Goal: Transaction & Acquisition: Purchase product/service

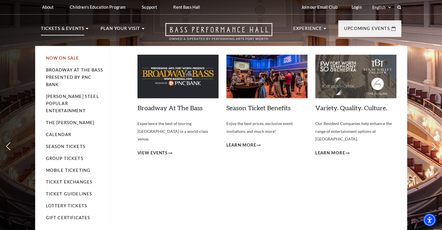
click at [71, 60] on link "Now On Sale" at bounding box center [62, 57] width 33 height 5
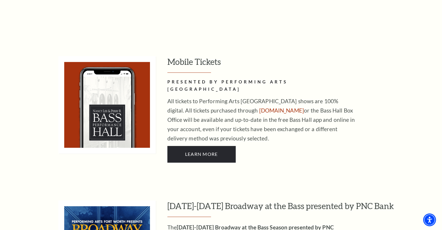
scroll to position [552, 0]
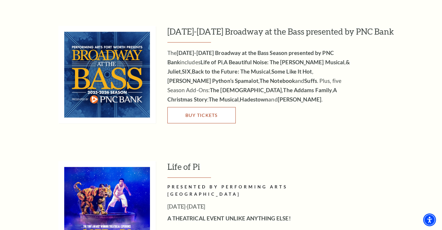
click at [207, 112] on span "Buy Tickets" at bounding box center [201, 115] width 32 height 6
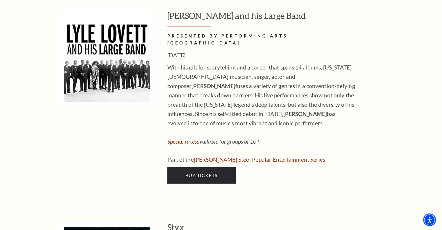
scroll to position [871, 0]
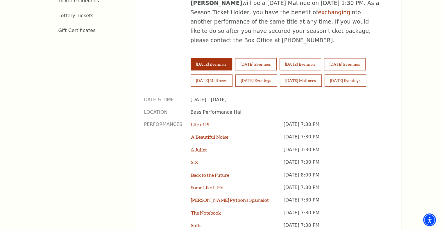
scroll to position [377, 0]
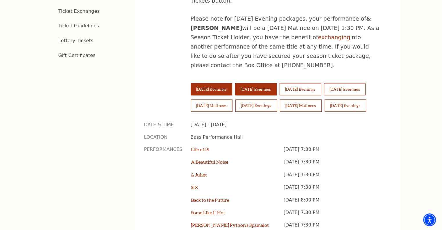
click at [267, 83] on button "[DATE] Evenings" at bounding box center [256, 89] width 42 height 12
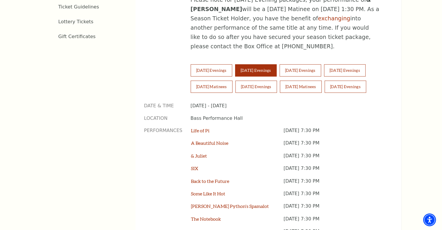
scroll to position [406, 0]
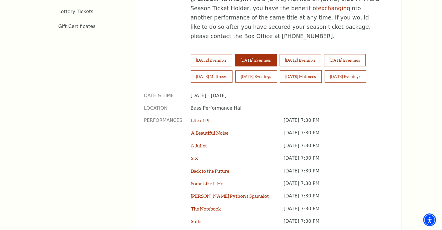
drag, startPoint x: 273, startPoint y: 90, endPoint x: 345, endPoint y: 91, distance: 72.0
click at [345, 92] on div "Date & Time [DATE] - [DATE] Location Bass Performance Hall Performances Life of…" at bounding box center [264, 161] width 240 height 138
click at [345, 117] on p "[DATE] 7:30 PM" at bounding box center [333, 123] width 100 height 12
click at [305, 54] on button "[DATE] Evenings" at bounding box center [300, 60] width 42 height 12
click at [269, 54] on button "[DATE] Evenings" at bounding box center [256, 60] width 42 height 12
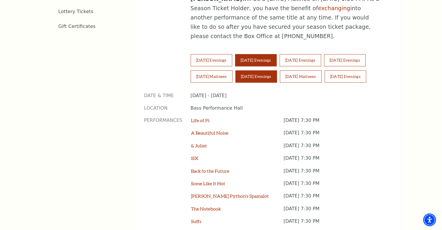
click at [266, 70] on button "[DATE] Evenings" at bounding box center [256, 76] width 42 height 12
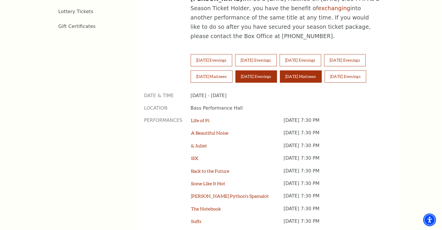
click at [307, 70] on button "[DATE] Matinees" at bounding box center [301, 76] width 42 height 12
click at [276, 70] on button "[DATE] Evenings" at bounding box center [256, 76] width 42 height 12
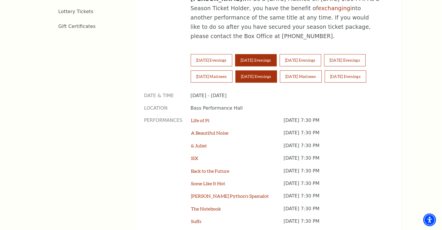
click at [275, 54] on button "[DATE] Evenings" at bounding box center [256, 60] width 42 height 12
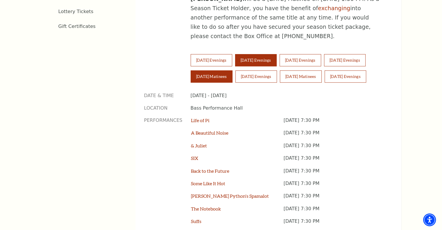
click at [218, 70] on button "[DATE] Matinees" at bounding box center [211, 76] width 42 height 12
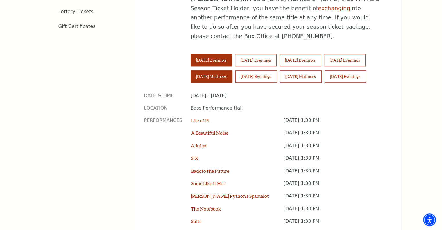
click at [215, 54] on button "[DATE] Evenings" at bounding box center [211, 60] width 42 height 12
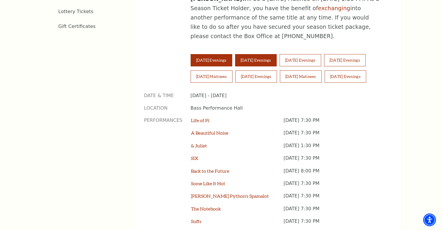
click at [250, 54] on button "[DATE] Evenings" at bounding box center [256, 60] width 42 height 12
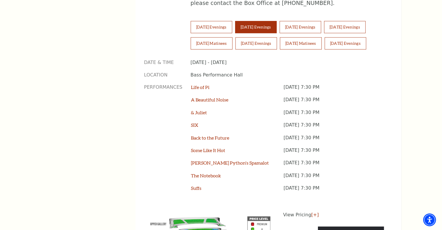
scroll to position [465, 0]
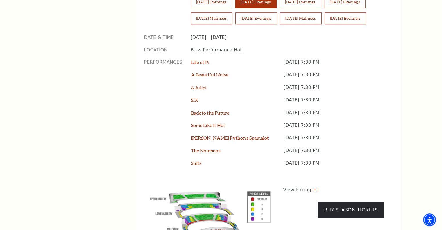
drag, startPoint x: 305, startPoint y: 43, endPoint x: 335, endPoint y: 137, distance: 98.7
click at [335, 137] on div "Life of Pi [DATE] 7:30 PM A Beautiful Noise [DATE] 7:30 PM & [PERSON_NAME] [DAT…" at bounding box center [287, 116] width 192 height 114
click at [335, 160] on p "[DATE] 7:30 PM" at bounding box center [333, 166] width 100 height 12
drag, startPoint x: 353, startPoint y: 134, endPoint x: 289, endPoint y: 52, distance: 105.1
click at [289, 59] on div "Life of Pi [DATE] 7:30 PM A Beautiful Noise [DATE] 7:30 PM & [PERSON_NAME] [DAT…" at bounding box center [287, 116] width 192 height 114
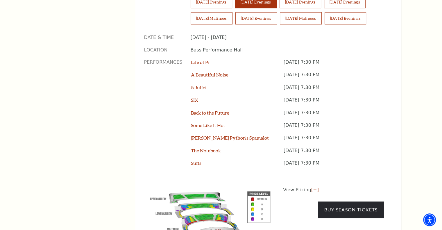
click at [289, 71] on p "[DATE] 7:30 PM" at bounding box center [333, 77] width 100 height 12
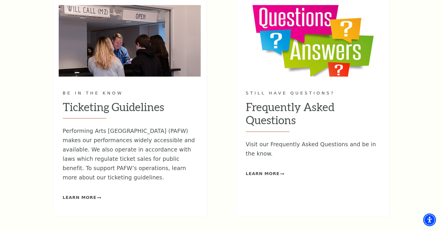
scroll to position [739, 0]
